Goal: Information Seeking & Learning: Learn about a topic

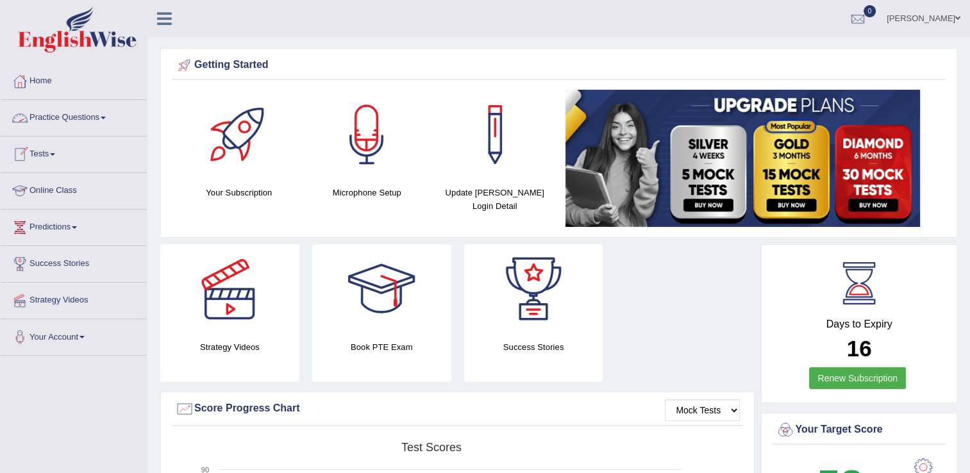
click at [53, 192] on link "Online Class" at bounding box center [74, 189] width 146 height 32
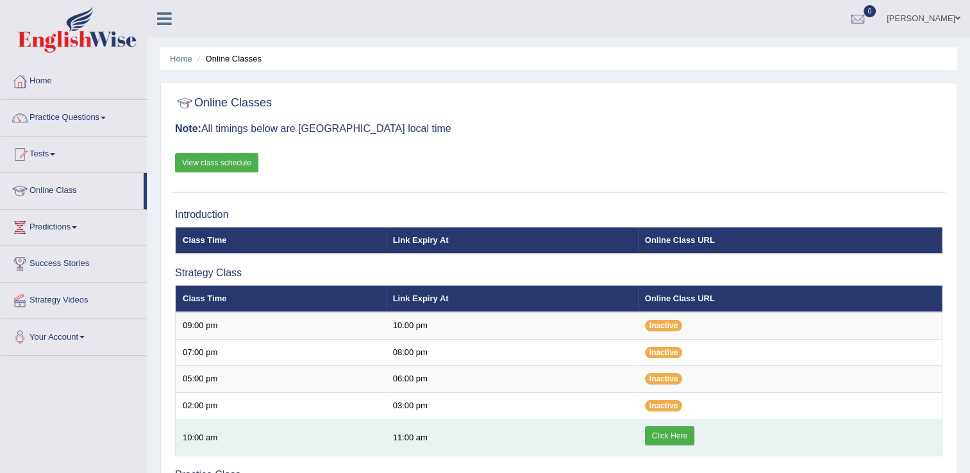
click at [664, 435] on link "Click Here" at bounding box center [669, 436] width 49 height 19
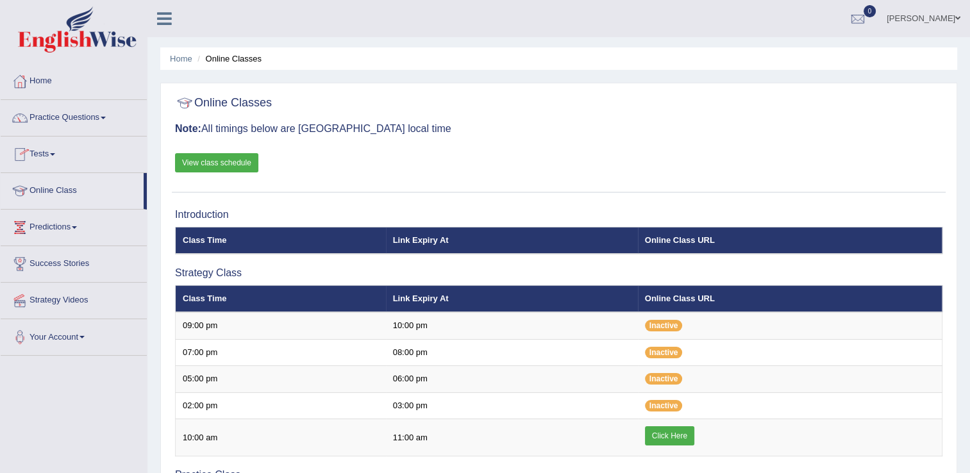
click at [55, 153] on span at bounding box center [52, 154] width 5 height 3
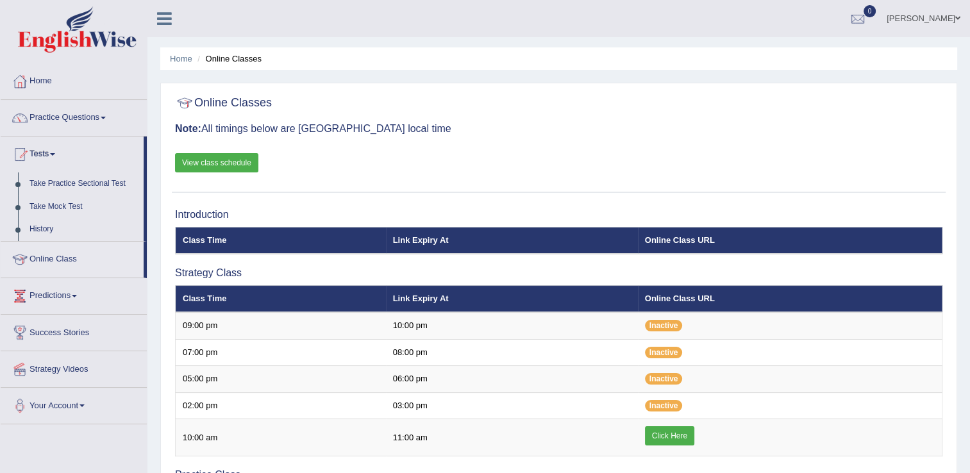
click at [110, 115] on link "Practice Questions" at bounding box center [74, 116] width 146 height 32
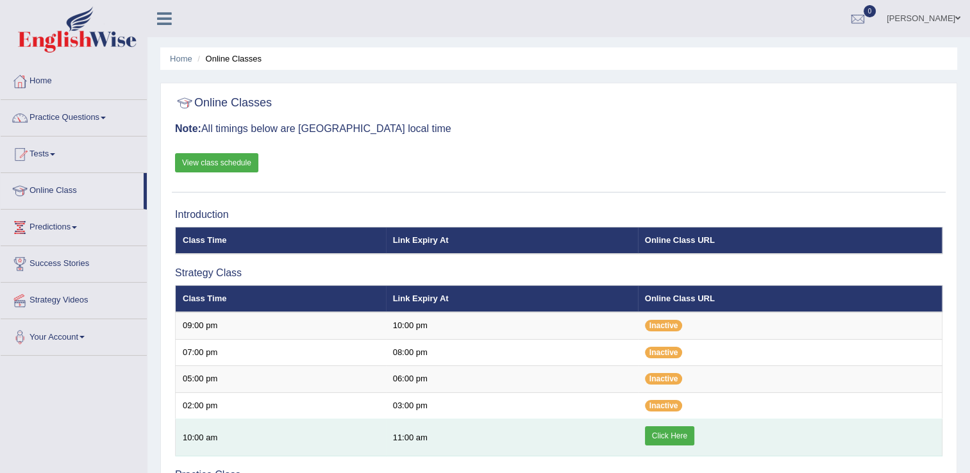
click at [664, 434] on link "Click Here" at bounding box center [669, 436] width 49 height 19
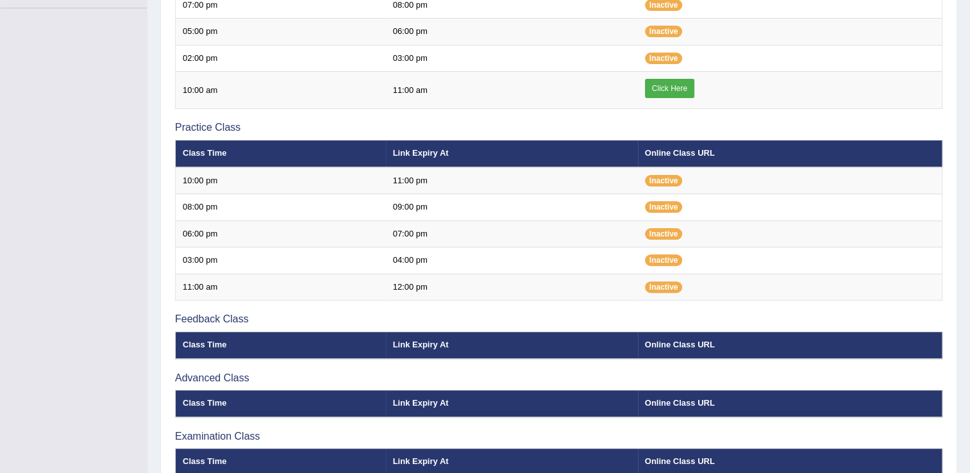
scroll to position [359, 0]
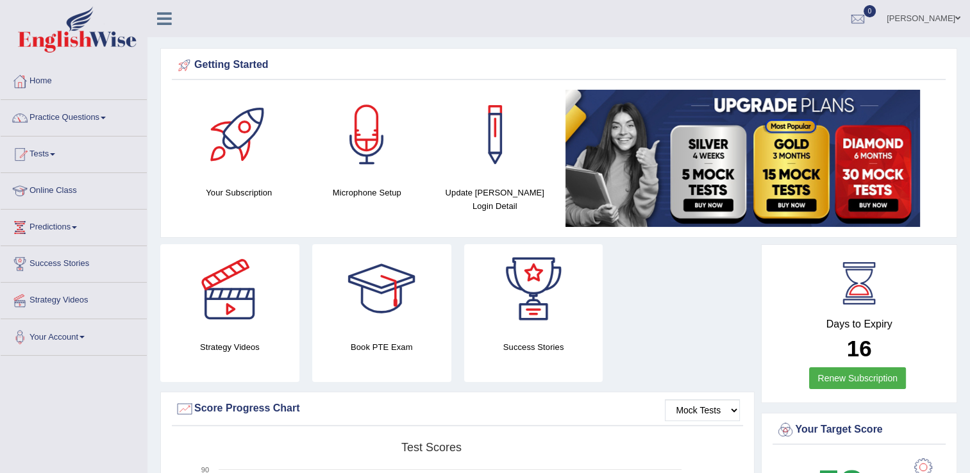
click at [103, 114] on link "Practice Questions" at bounding box center [74, 116] width 146 height 32
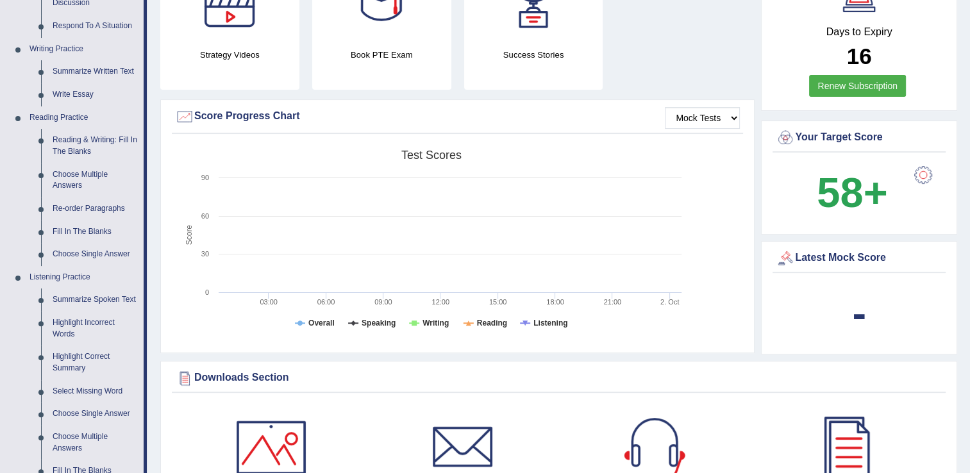
scroll to position [308, 0]
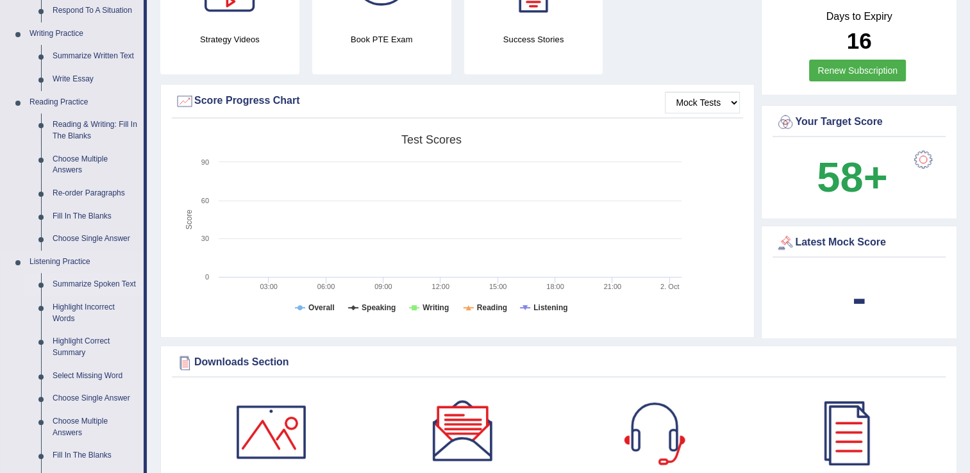
click at [106, 281] on link "Summarize Spoken Text" at bounding box center [95, 284] width 97 height 23
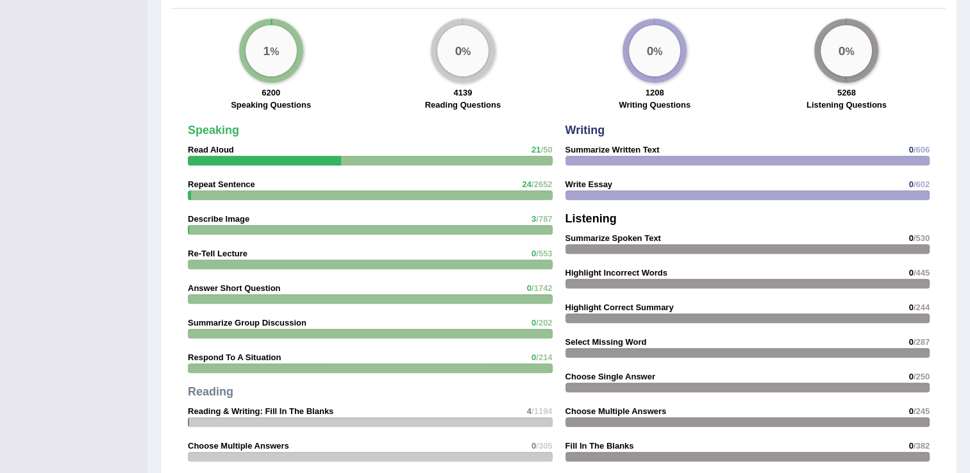
scroll to position [869, 0]
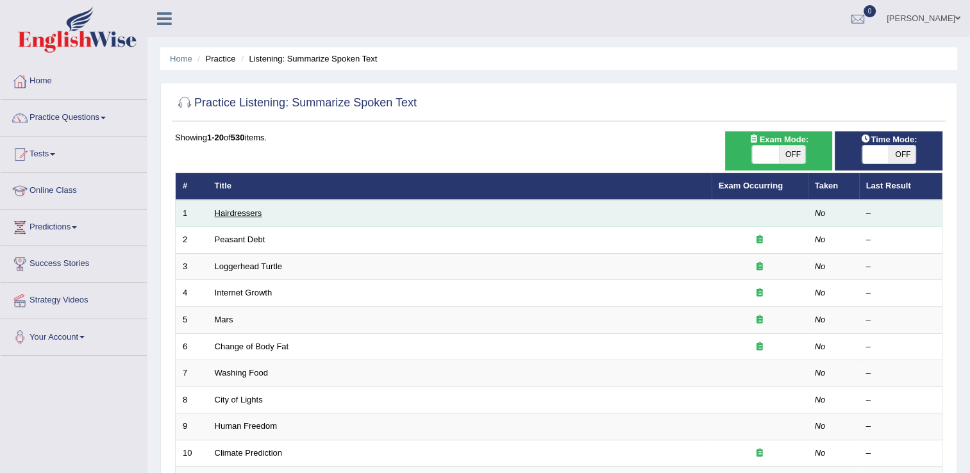
click at [237, 215] on link "Hairdressers" at bounding box center [238, 213] width 47 height 10
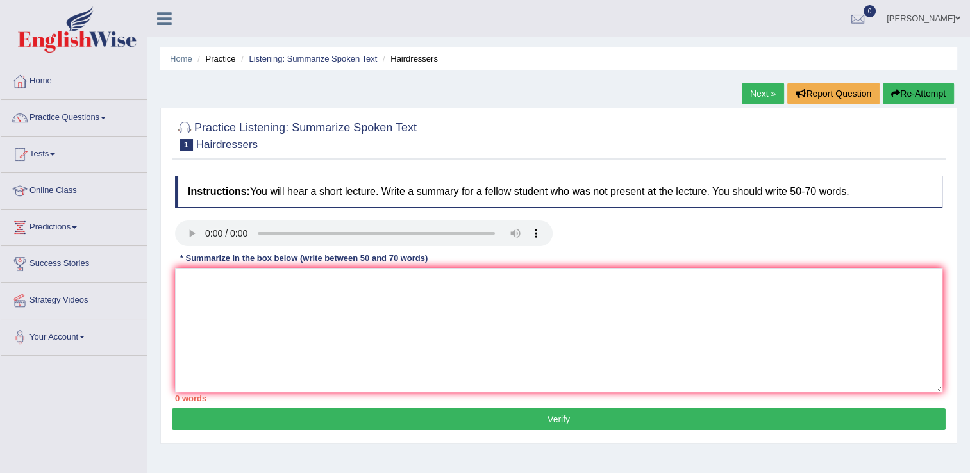
click at [165, 210] on div "Practice Listening: Summarize Spoken Text 1 Hairdressers Instructions: You will…" at bounding box center [558, 276] width 797 height 336
click at [106, 119] on span at bounding box center [103, 118] width 5 height 3
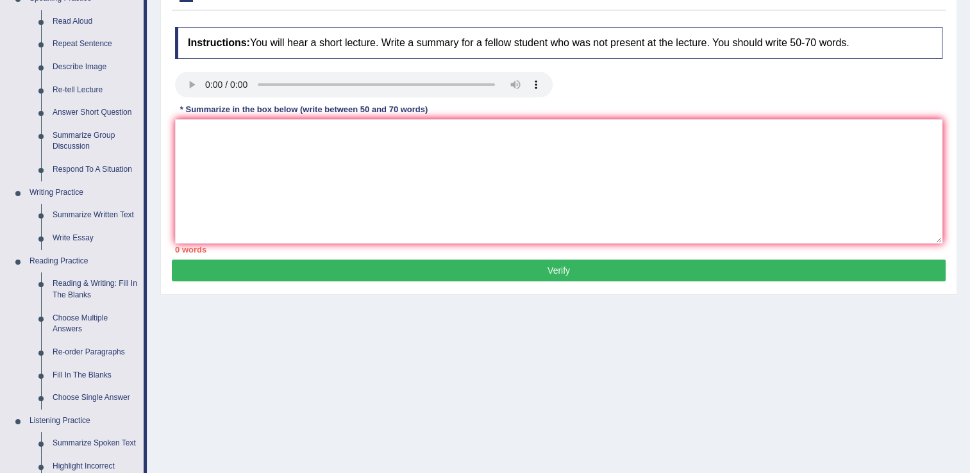
scroll to position [154, 0]
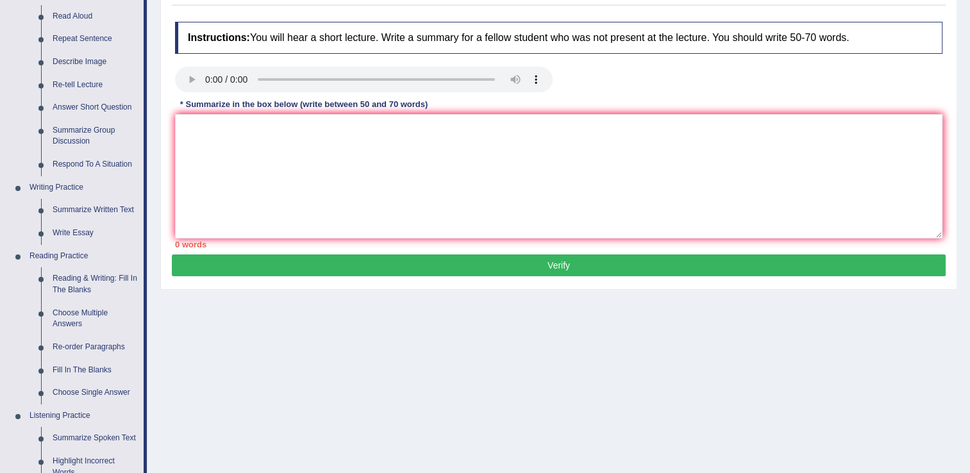
click at [629, 391] on div "Home Practice Listening: Summarize Spoken Text Hairdressers Next » Report Quest…" at bounding box center [559, 166] width 823 height 641
